Goal: Information Seeking & Learning: Learn about a topic

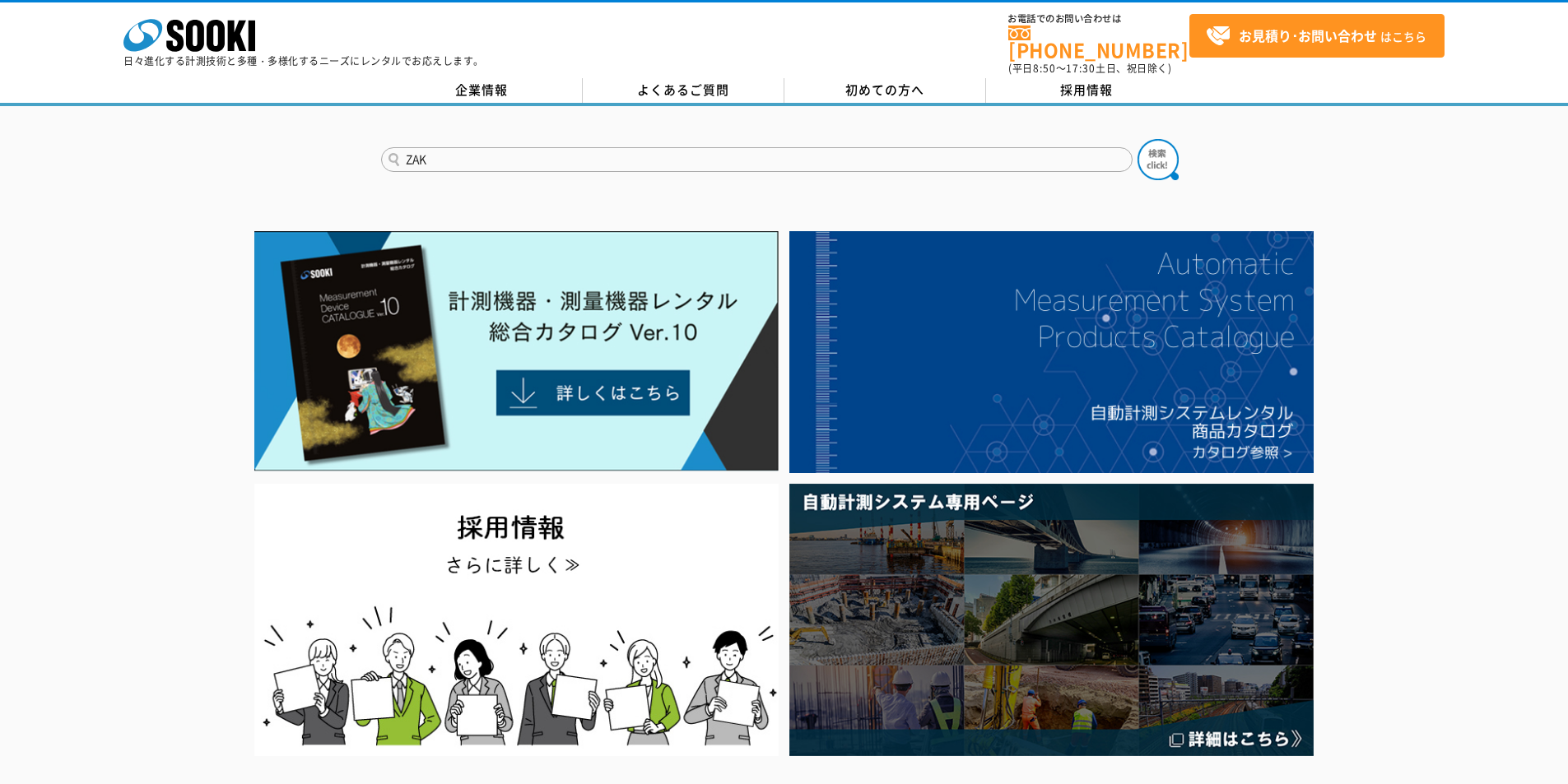
type input "ZAK"
click at [1137, 139] on button at bounding box center [1158, 159] width 41 height 41
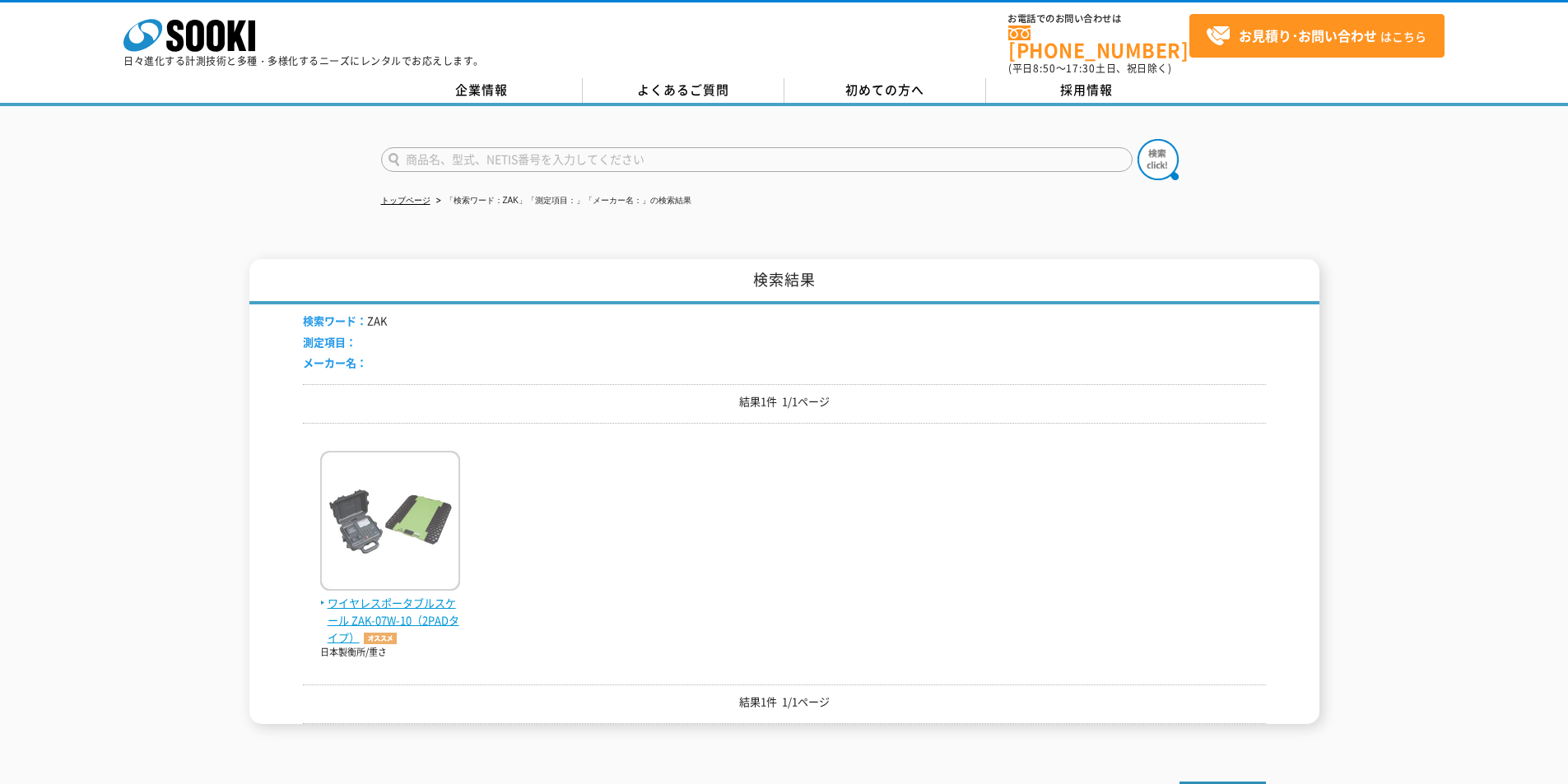
click at [452, 486] on img at bounding box center [390, 523] width 140 height 144
click at [458, 502] on img at bounding box center [390, 523] width 140 height 144
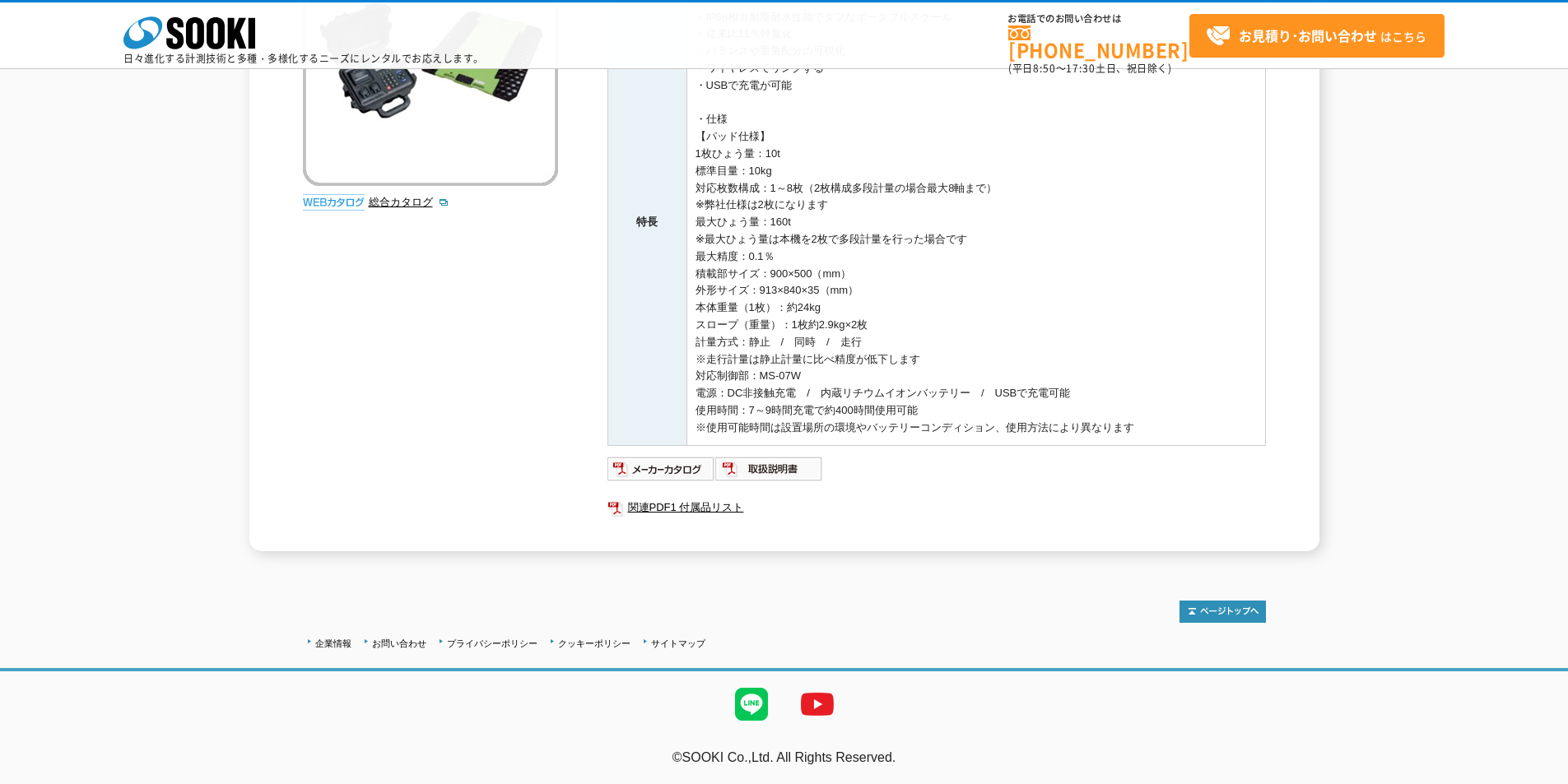
scroll to position [70, 0]
